Goal: Information Seeking & Learning: Learn about a topic

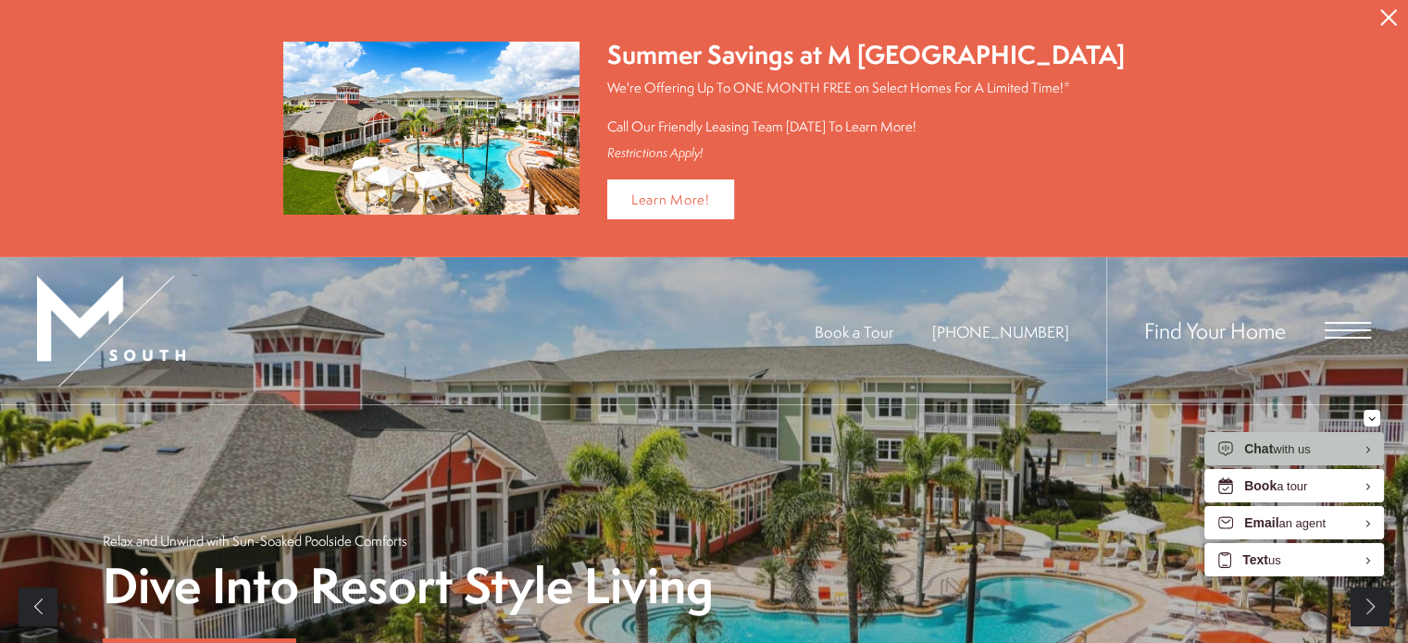
click at [1383, 10] on icon "Close Alert" at bounding box center [1388, 17] width 17 height 17
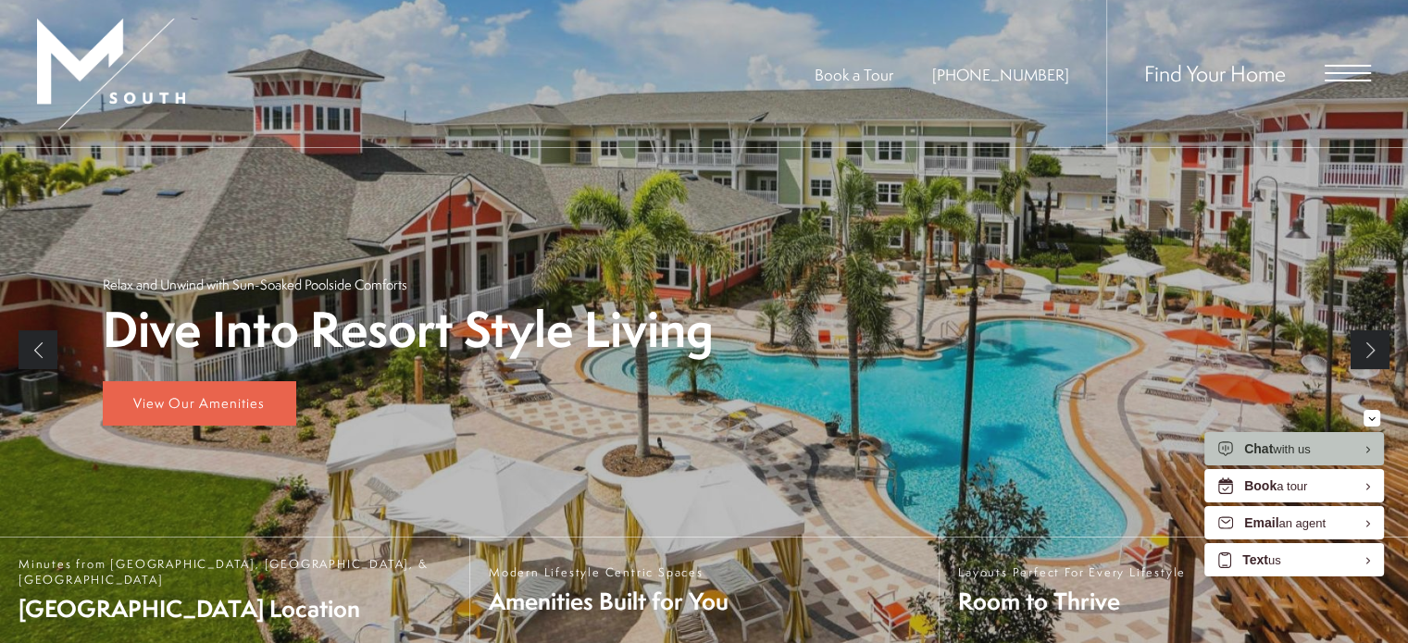
click at [1355, 72] on span "Open Menu" at bounding box center [1347, 73] width 46 height 2
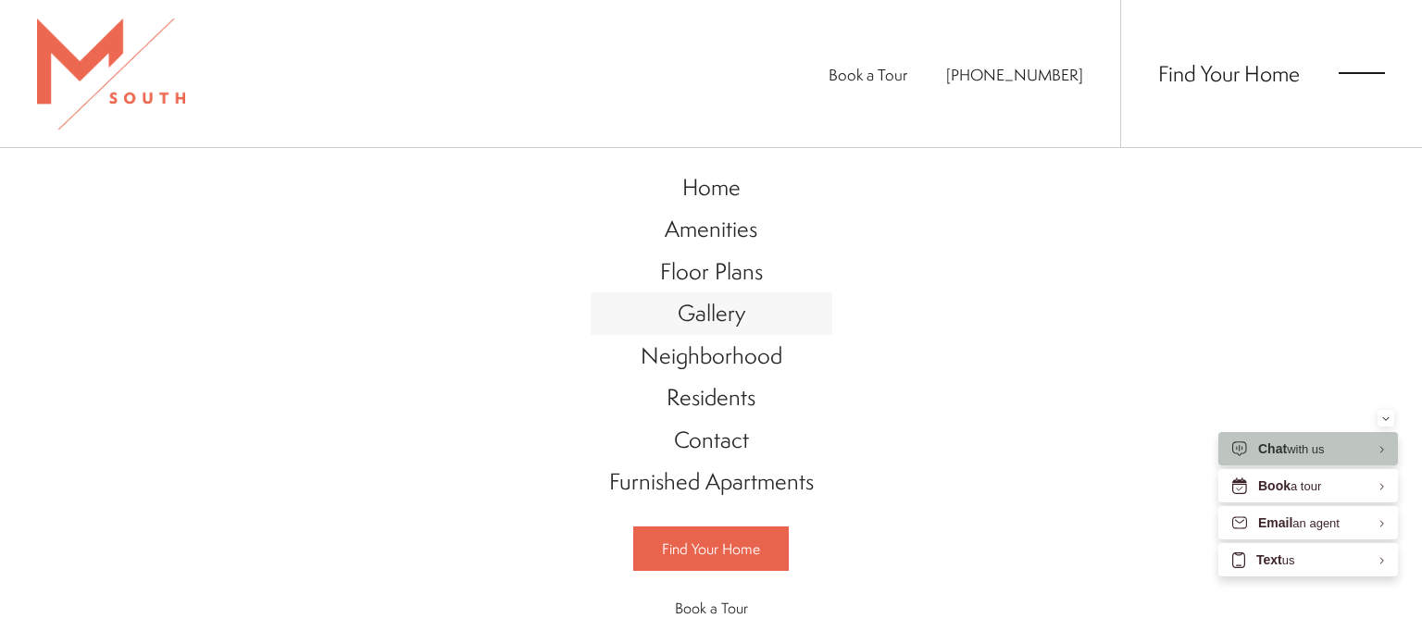
click at [707, 308] on span "Gallery" at bounding box center [711, 312] width 68 height 31
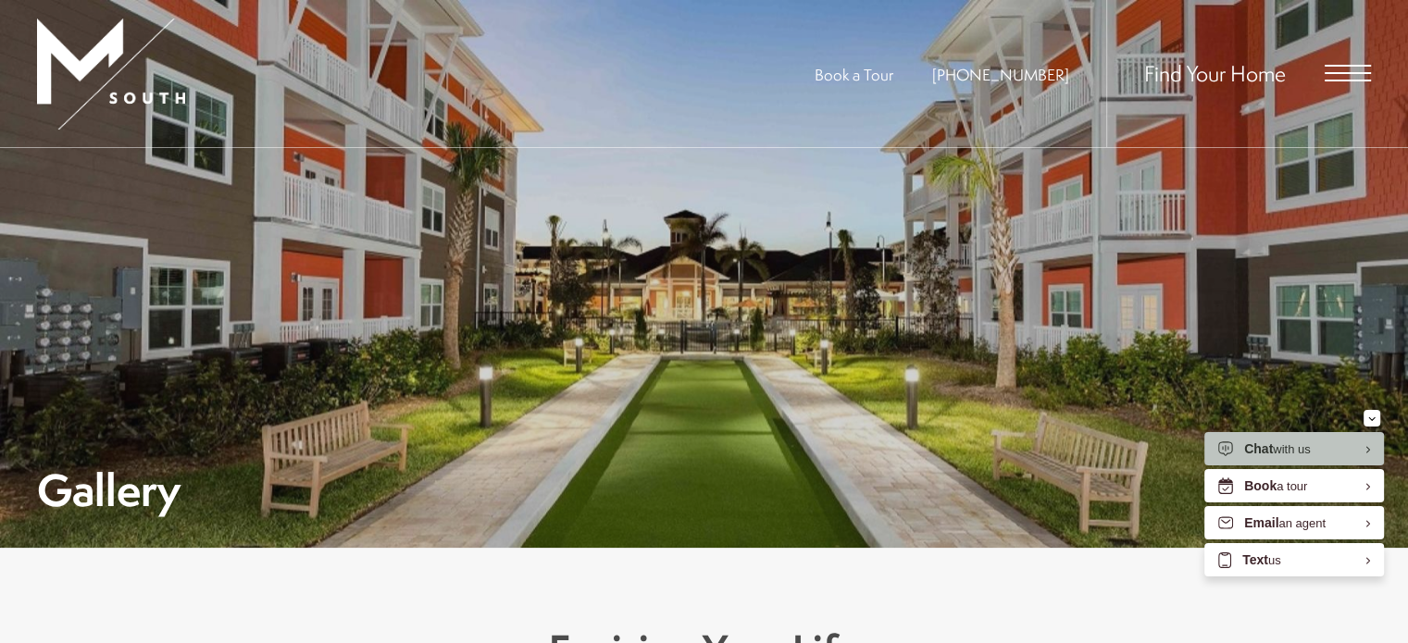
click at [1365, 69] on span "Open Menu" at bounding box center [1347, 73] width 46 height 17
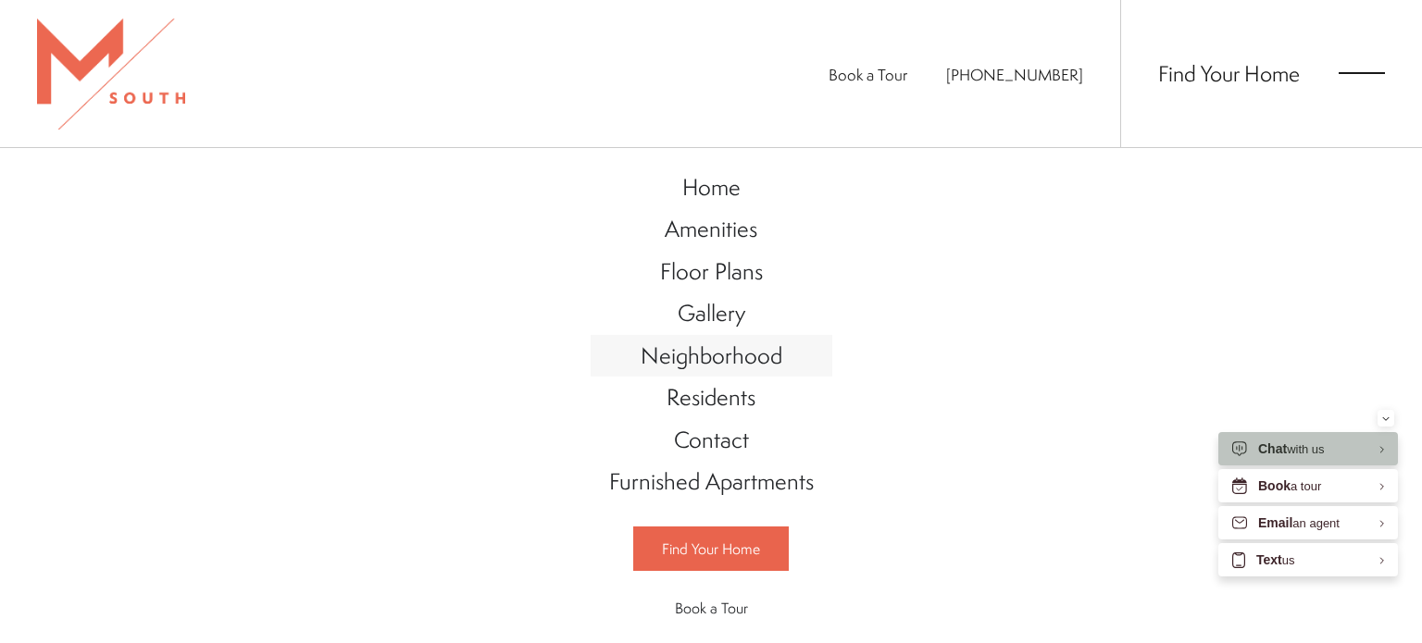
click at [732, 346] on span "Neighborhood" at bounding box center [711, 355] width 142 height 31
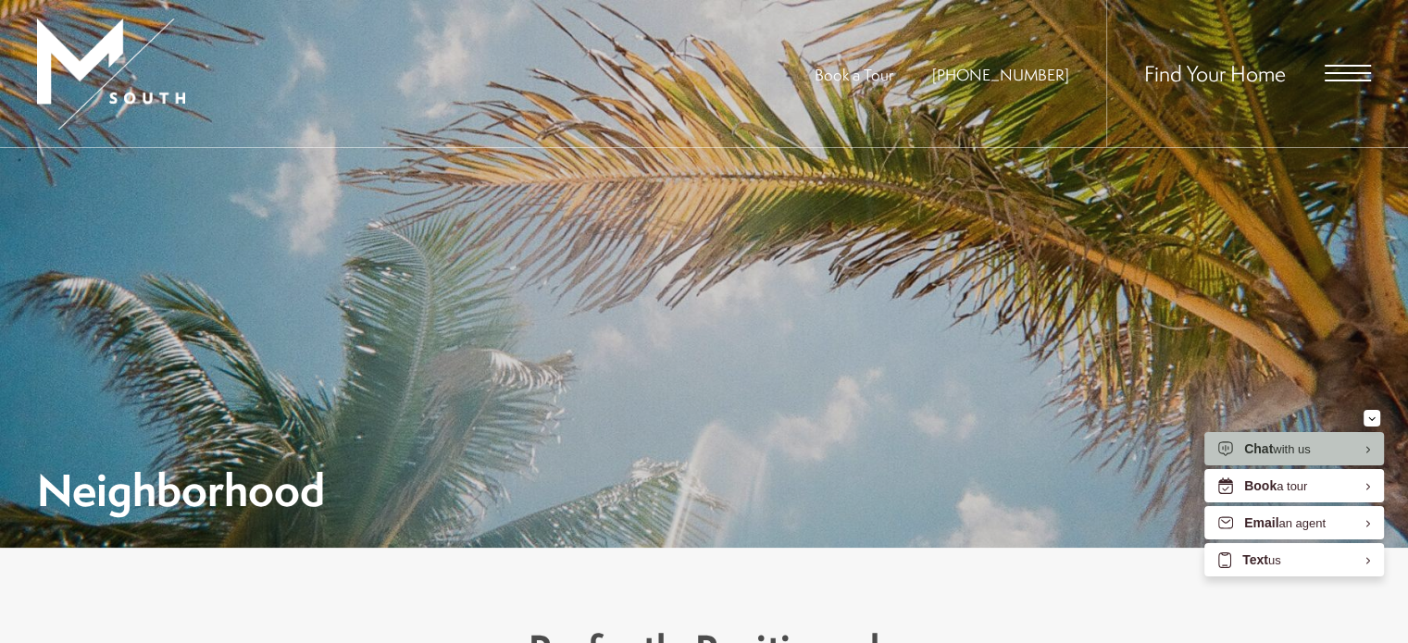
click at [1339, 69] on span "Open Menu" at bounding box center [1347, 73] width 46 height 17
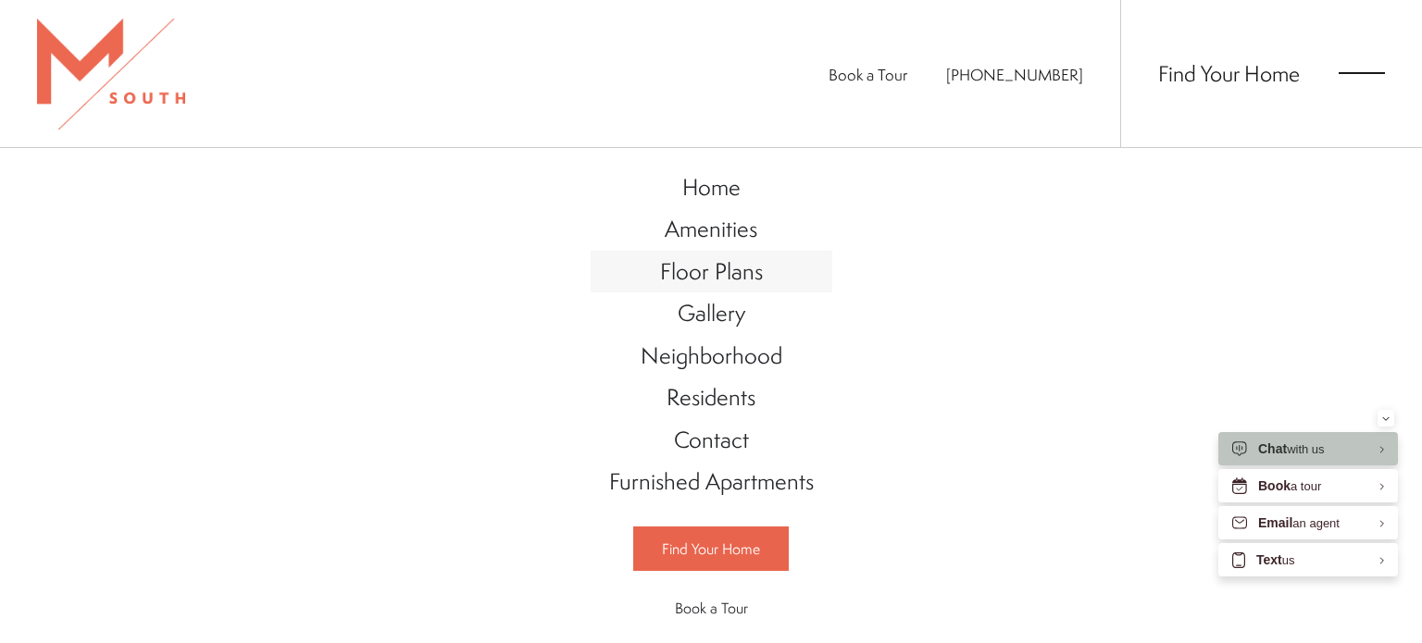
click at [712, 266] on span "Floor Plans" at bounding box center [711, 270] width 103 height 31
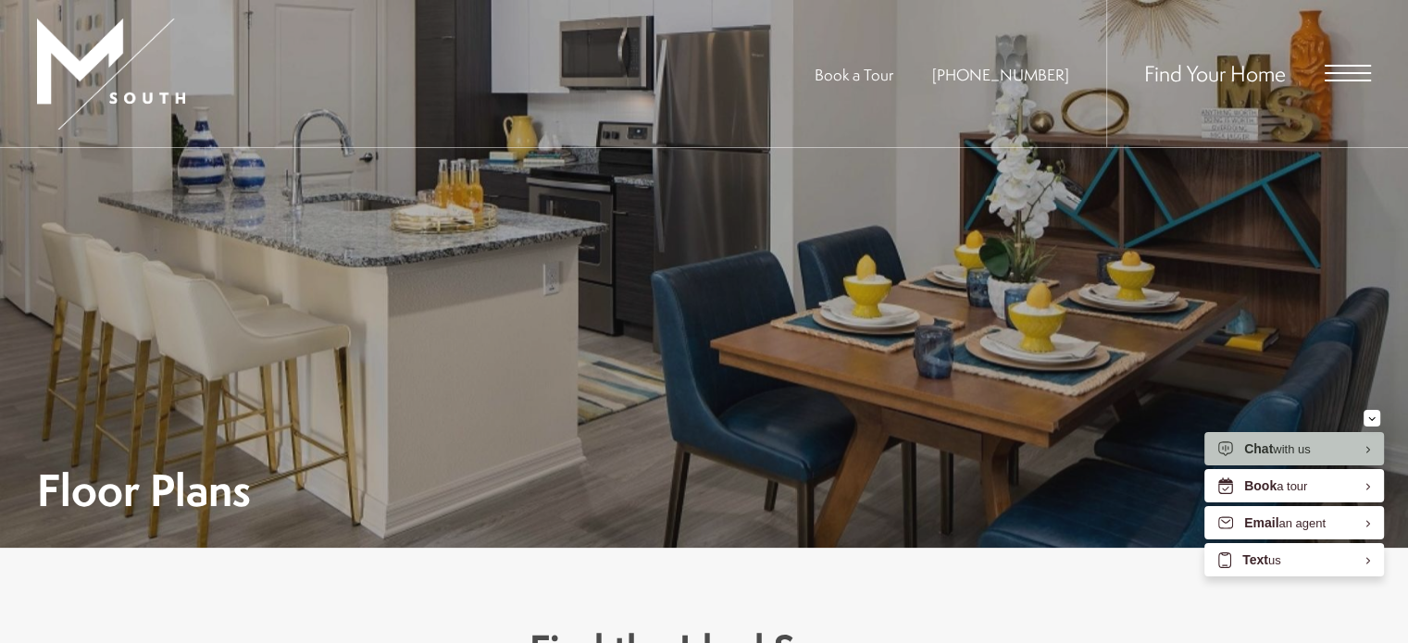
drag, startPoint x: 1392, startPoint y: 178, endPoint x: 1420, endPoint y: 307, distance: 132.5
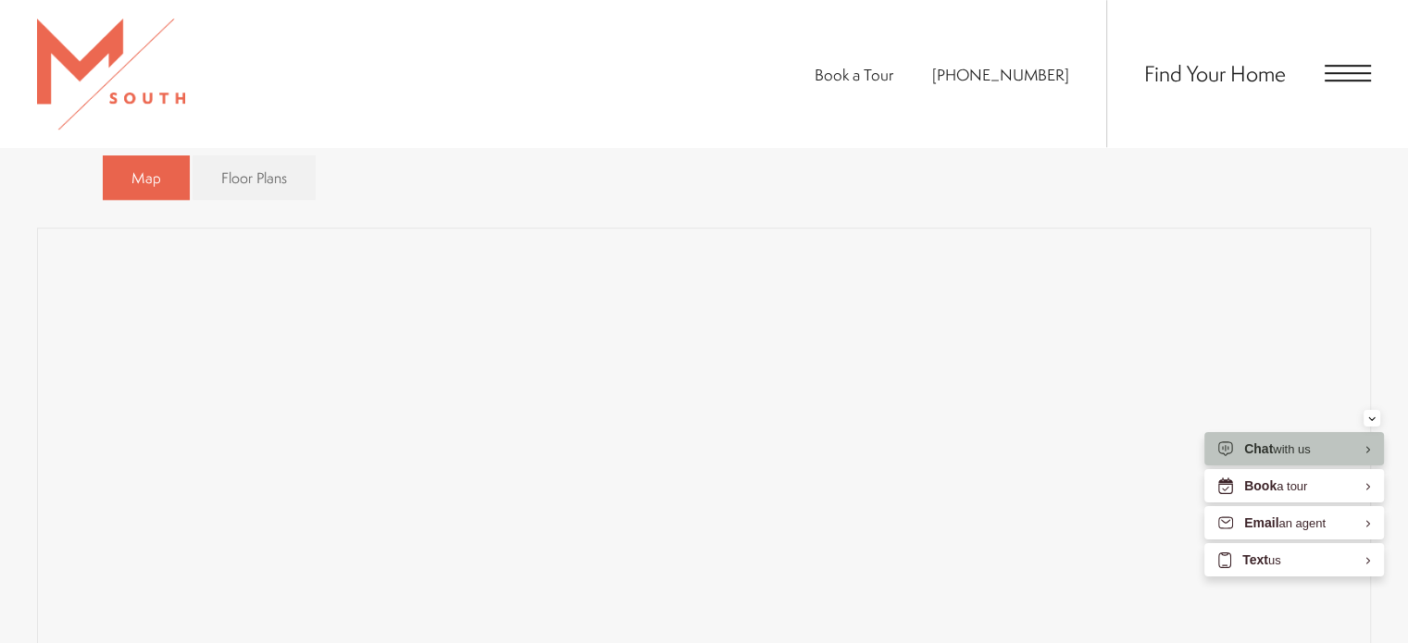
scroll to position [1227, 0]
click at [266, 163] on span "Floor Plans" at bounding box center [254, 160] width 66 height 21
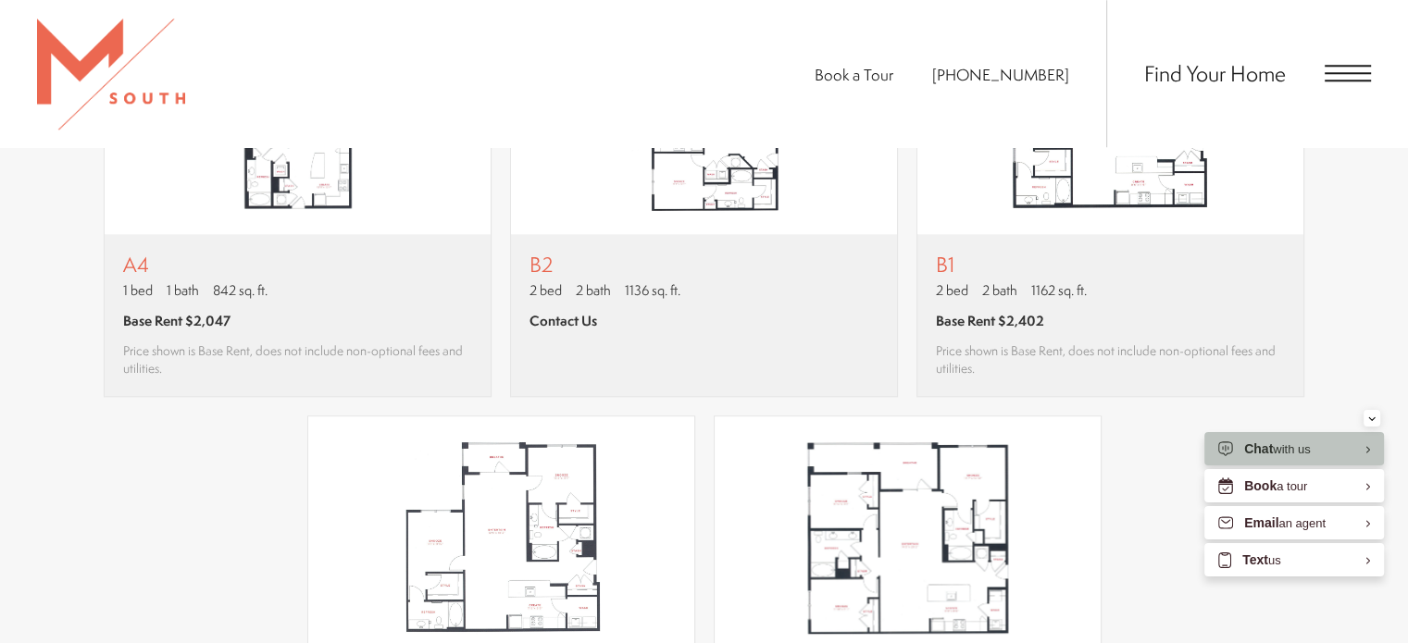
scroll to position [1882, 0]
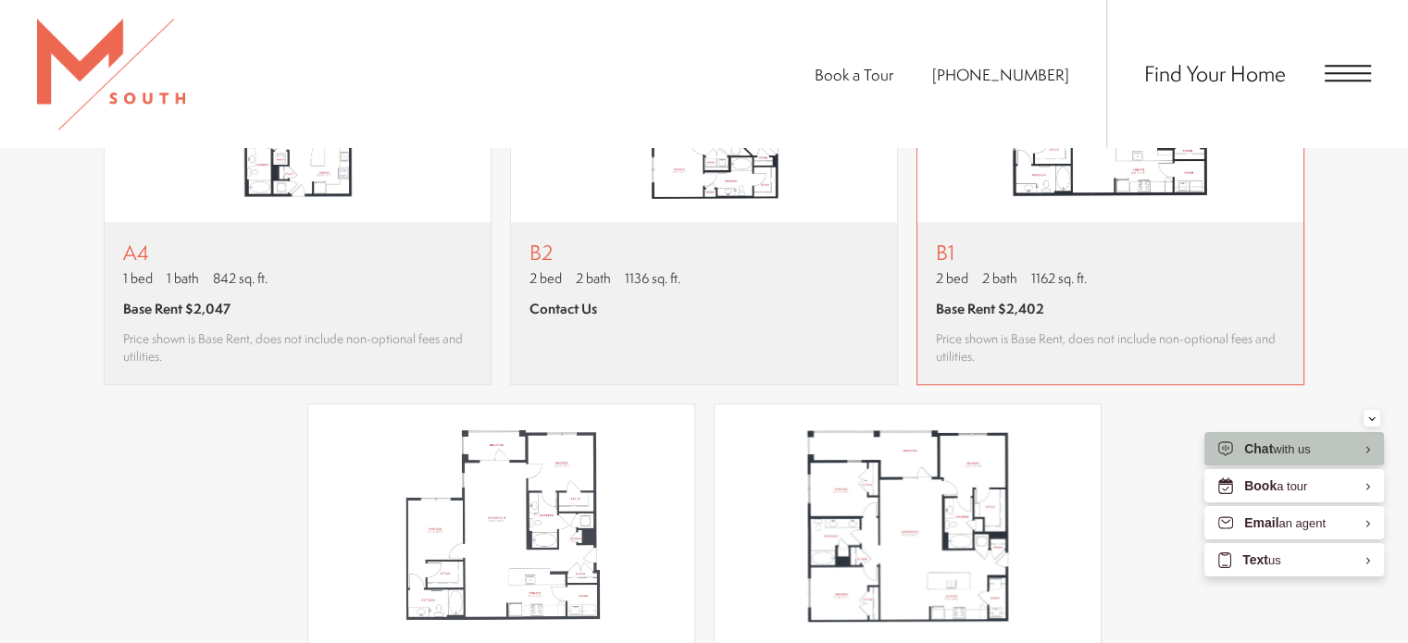
click at [1007, 313] on span "Base Rent $2,402" at bounding box center [990, 308] width 108 height 19
drag, startPoint x: 1419, startPoint y: 208, endPoint x: 1421, endPoint y: 247, distance: 38.9
click at [1052, 264] on p "B1" at bounding box center [1110, 252] width 349 height 23
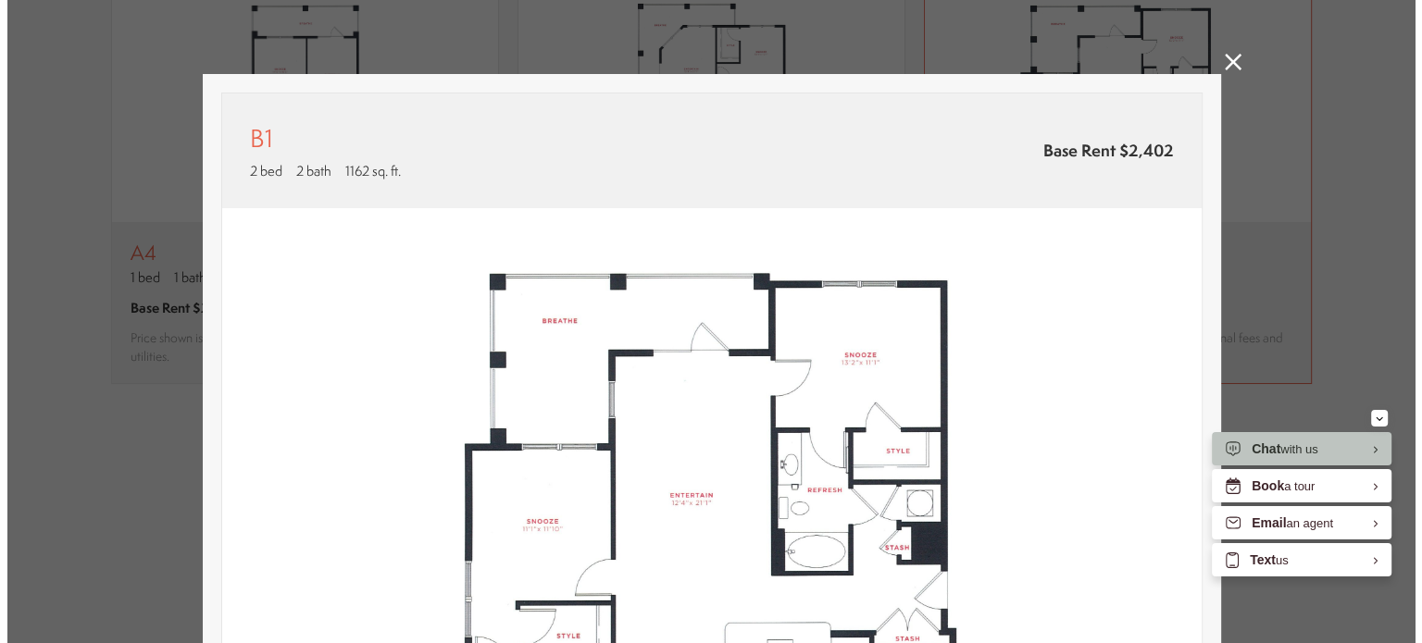
scroll to position [0, 0]
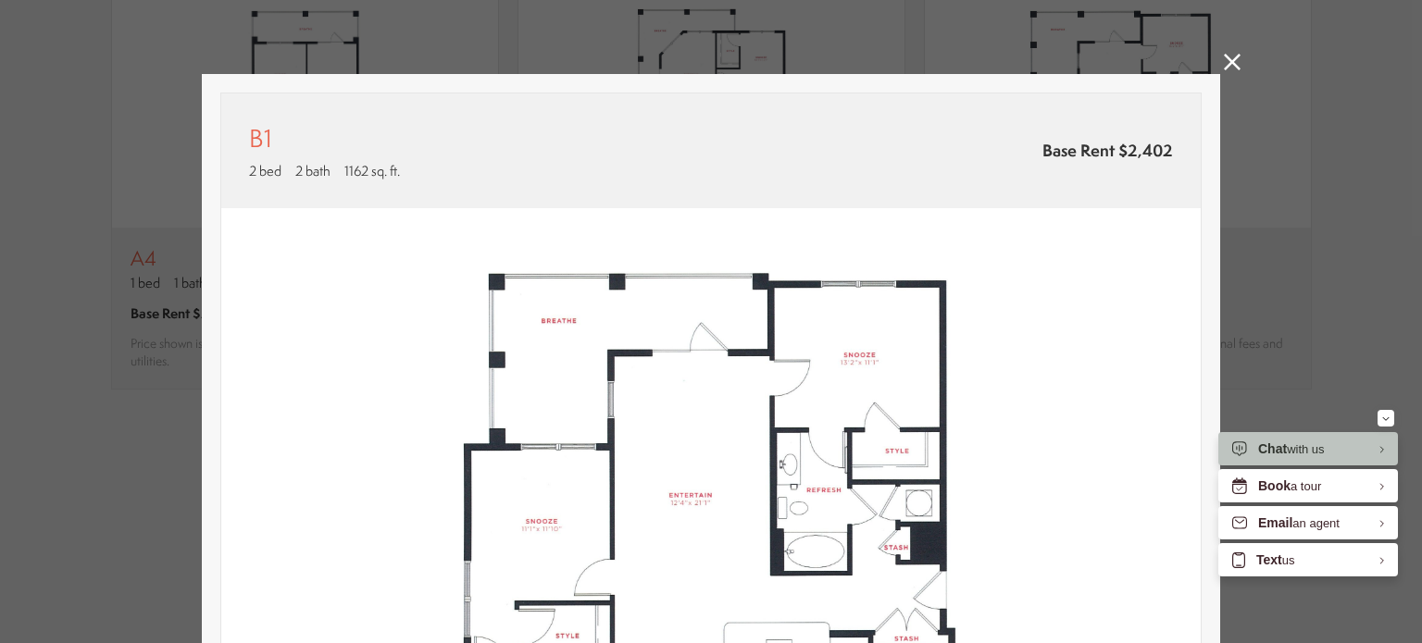
drag, startPoint x: 1210, startPoint y: 306, endPoint x: 1211, endPoint y: 426, distance: 119.4
click at [1211, 426] on div "B1 2 bed 2 bath 1162 sq. ft. Base Rent $2,402 2D 3D" at bounding box center [711, 543] width 1018 height 939
click at [1228, 66] on icon at bounding box center [1232, 62] width 17 height 17
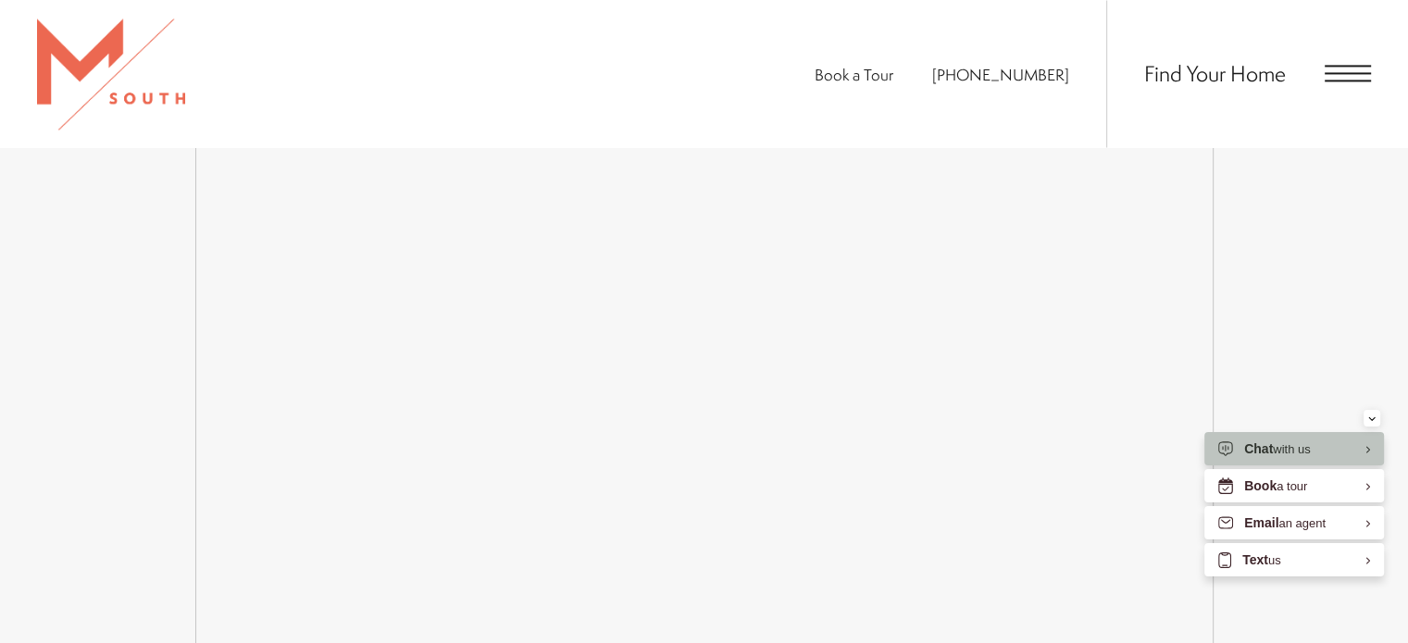
scroll to position [2895, 0]
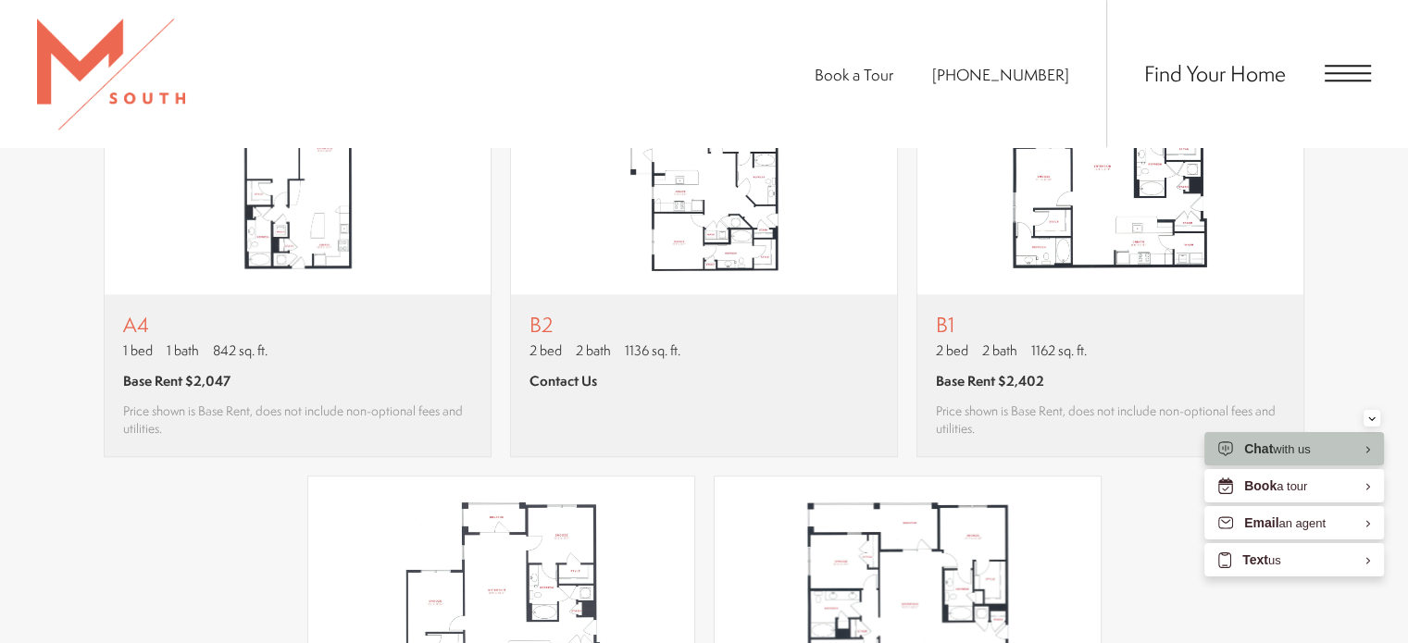
click at [1337, 319] on div "A1 1 bed 1 bath 622 sq. ft. Base Rent $1,887 Price shown is Base Rent, does not…" at bounding box center [704, 254] width 1334 height 1252
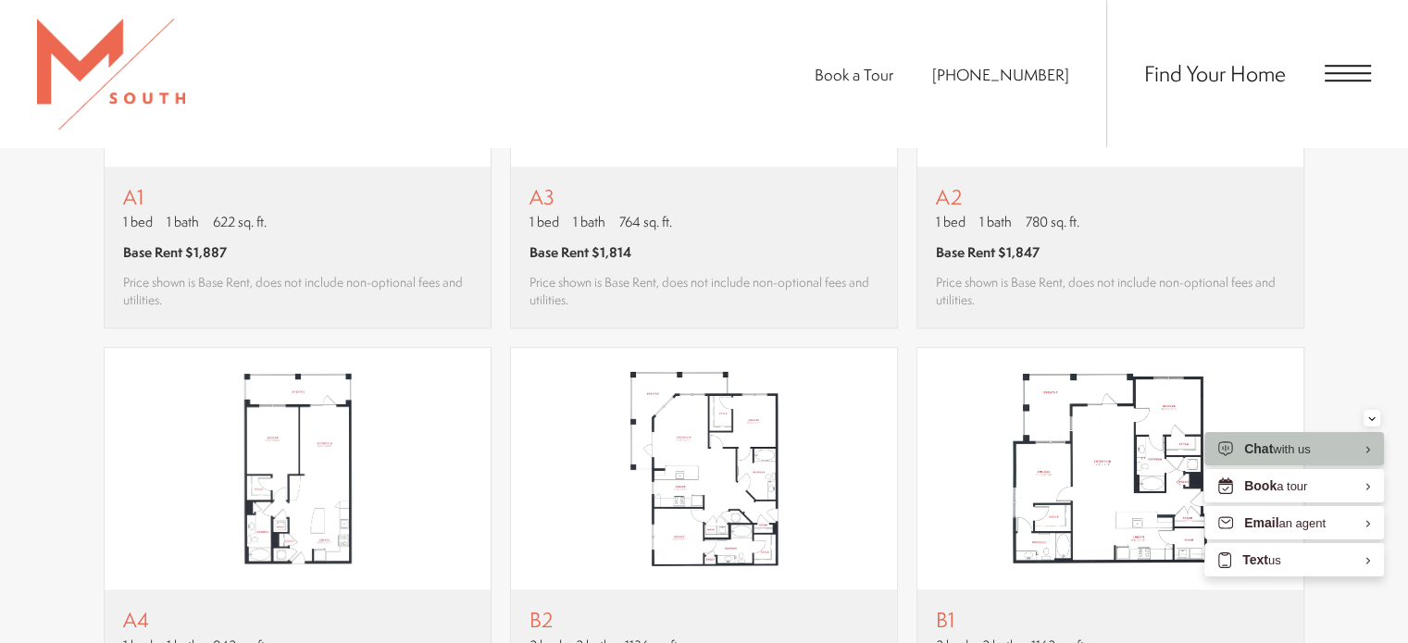
scroll to position [1510, 0]
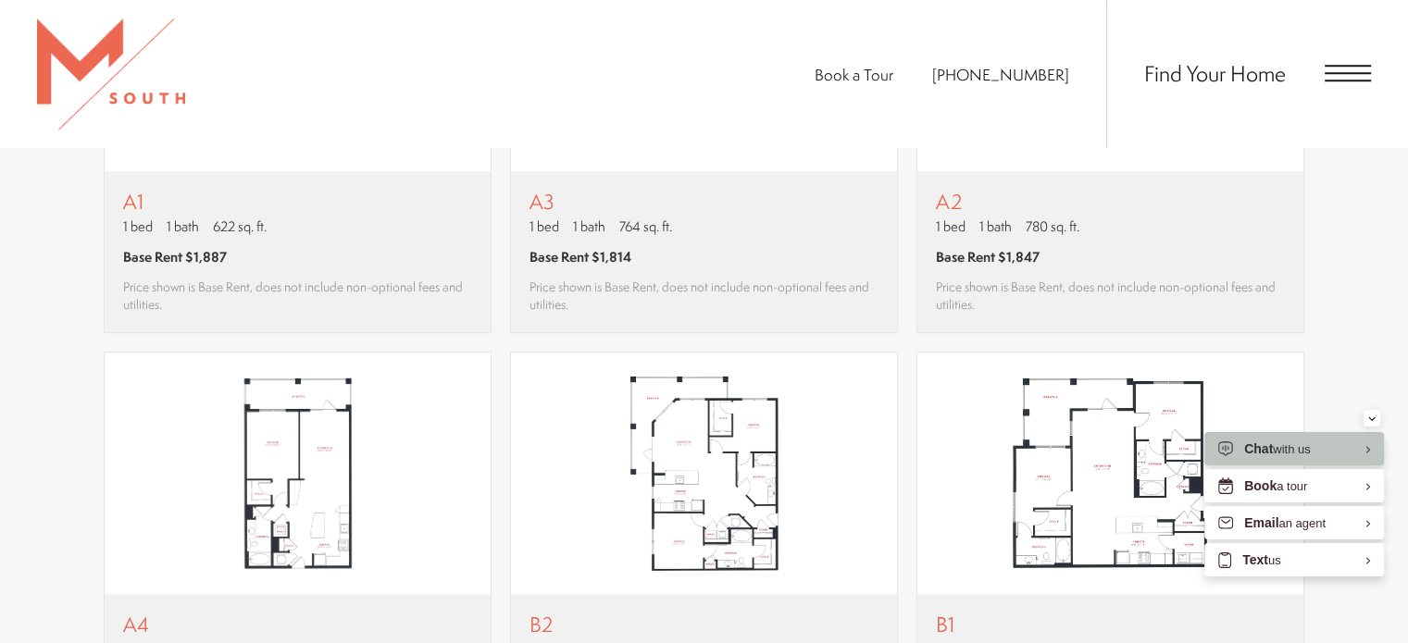
click at [1351, 81] on span "Open Menu" at bounding box center [1347, 81] width 46 height 2
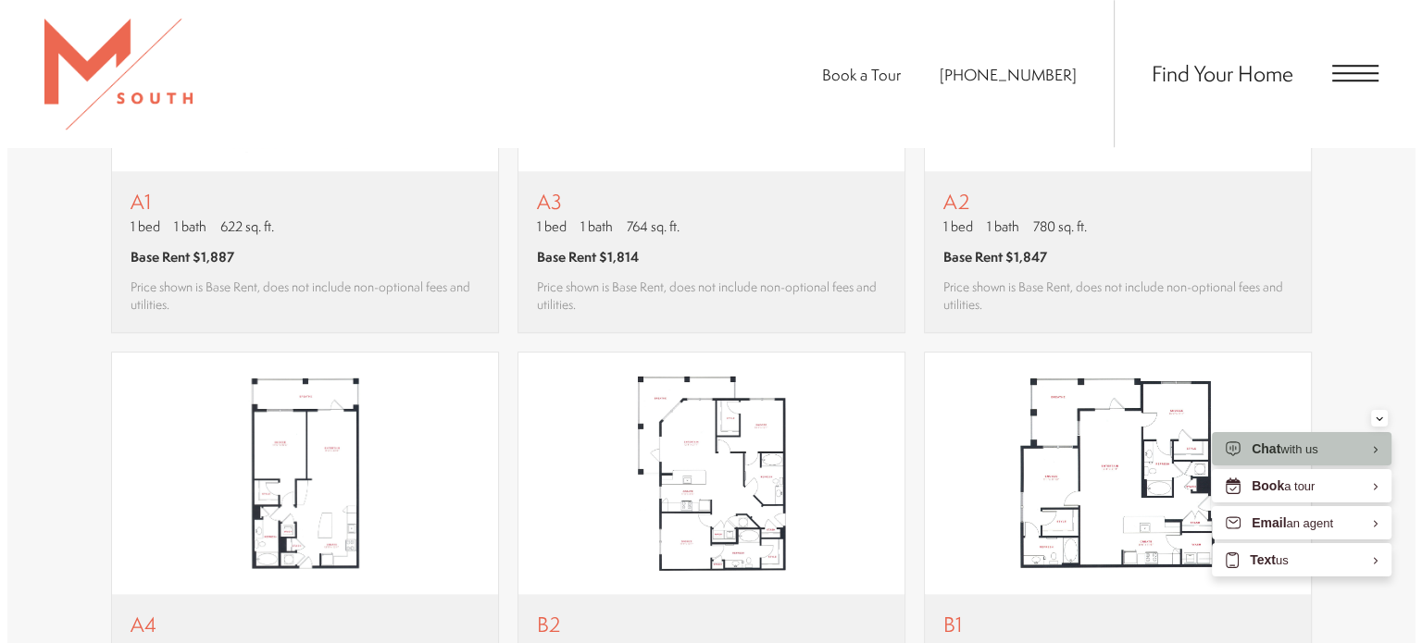
scroll to position [0, 0]
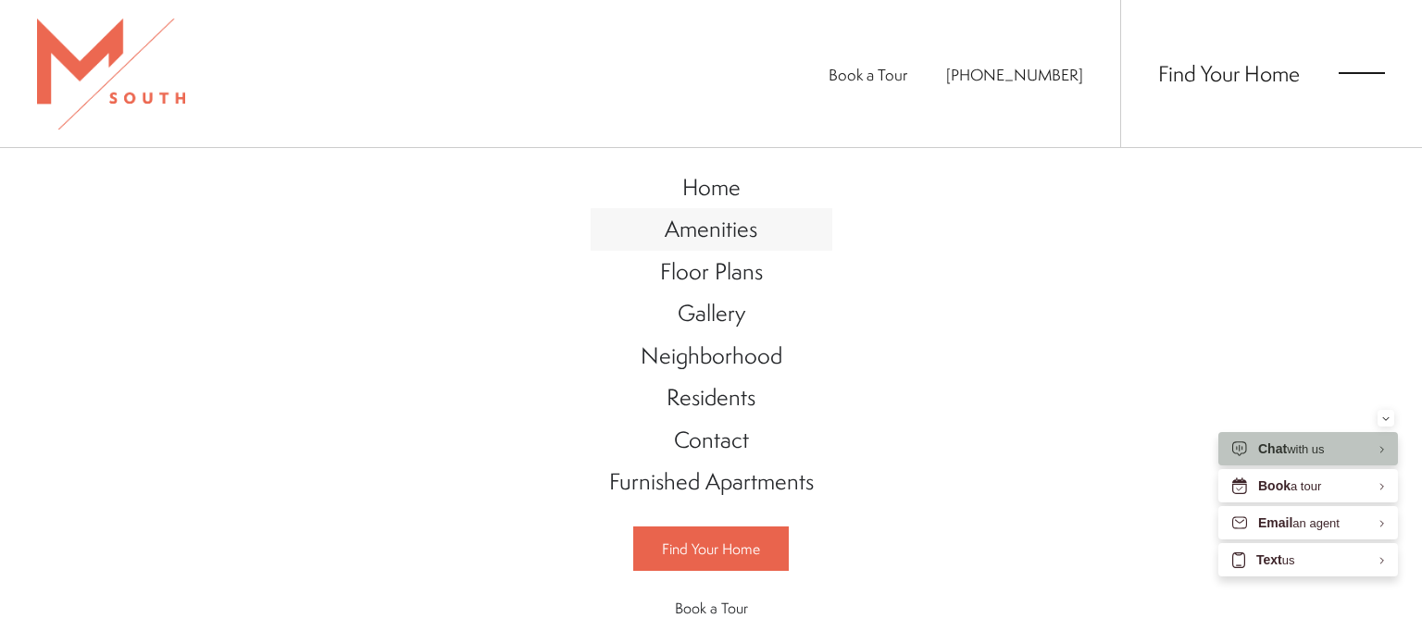
click at [718, 235] on span "Amenities" at bounding box center [711, 228] width 93 height 31
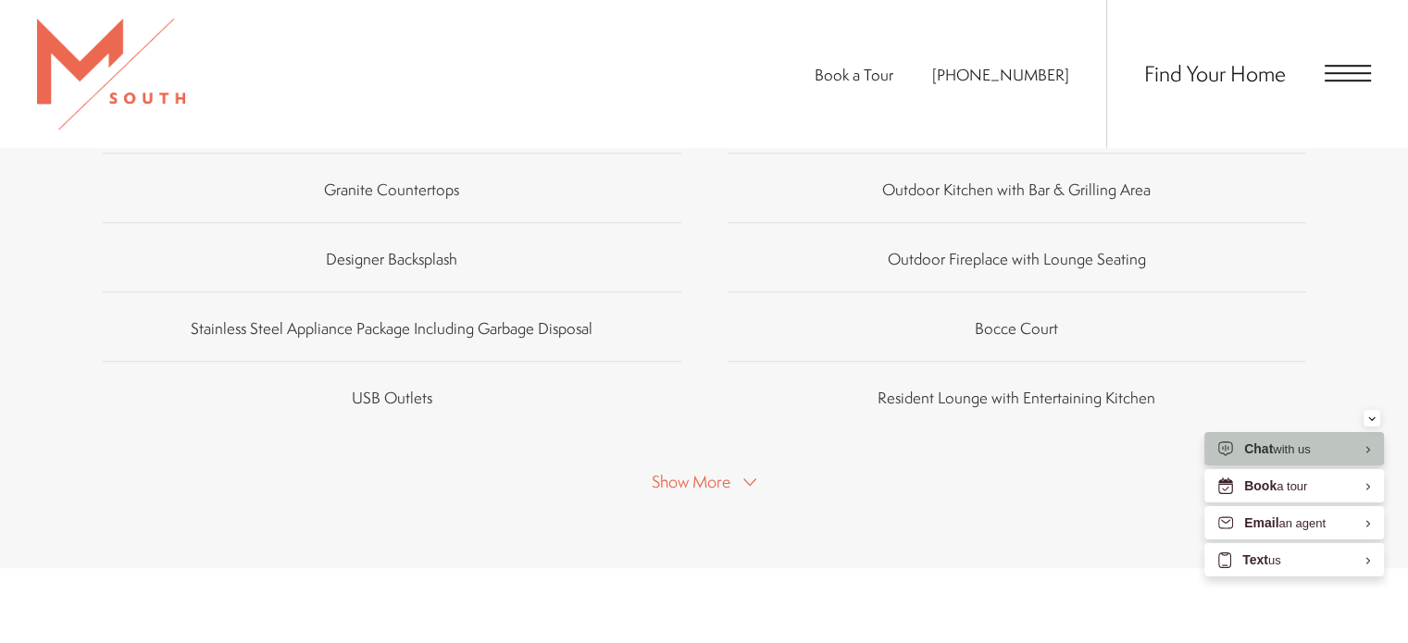
scroll to position [1314, 0]
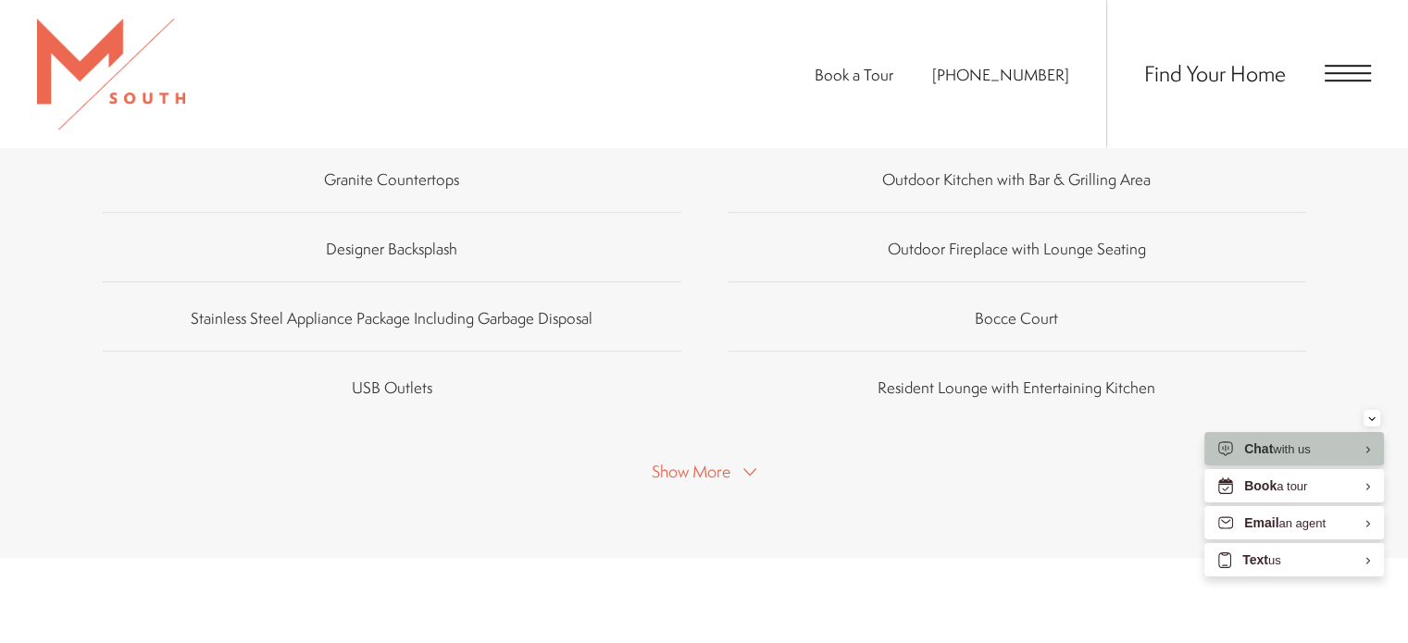
click at [690, 460] on span "Show More" at bounding box center [691, 471] width 79 height 23
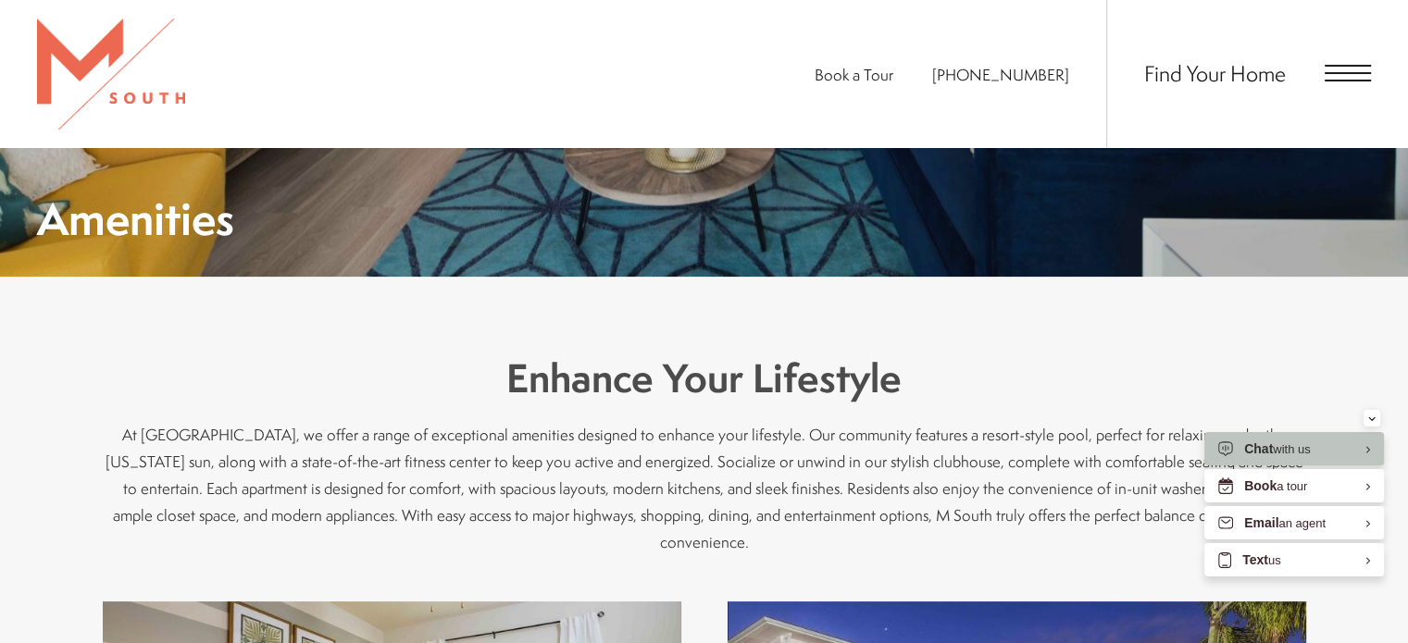
scroll to position [0, 0]
